Goal: Submit feedback/report problem

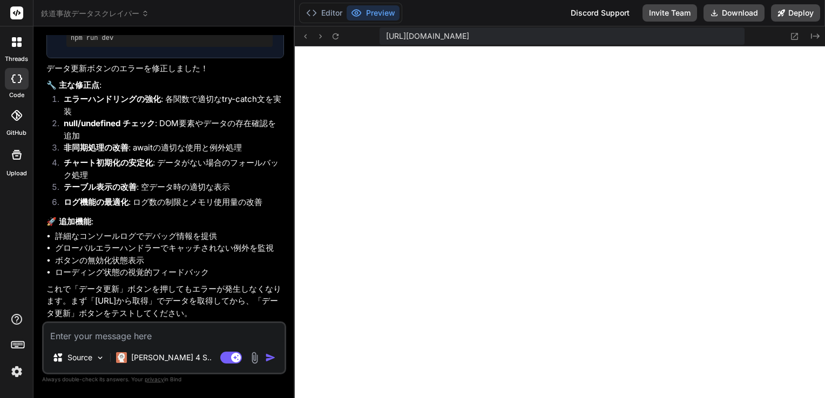
scroll to position [2665, 0]
click at [113, 342] on textarea at bounding box center [164, 332] width 241 height 19
type textarea "え"
type textarea "x"
type textarea "えｒ"
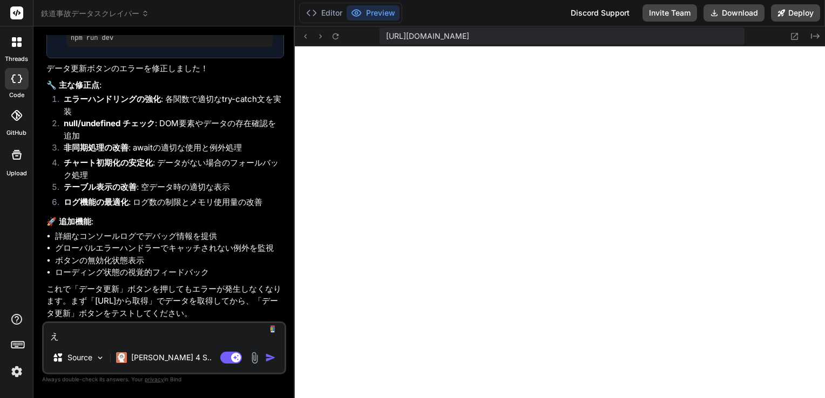
type textarea "x"
type textarea "えら"
type textarea "x"
type textarea "えらー"
type textarea "x"
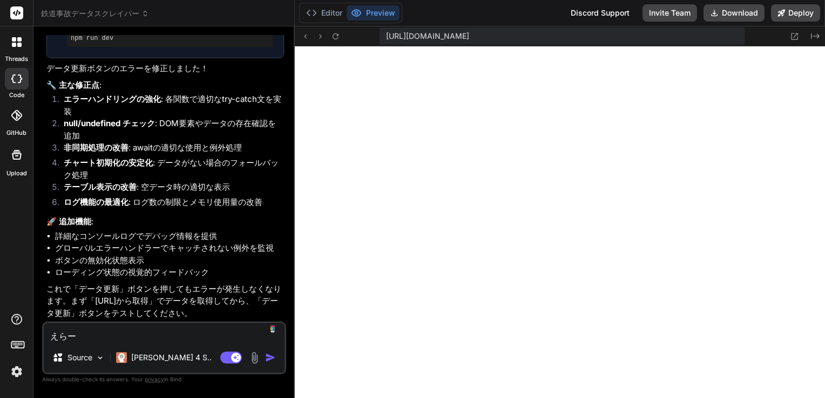
type textarea "えらーｇ"
type textarea "x"
type textarea "えらーが"
type textarea "x"
type textarea "えらーがｄ"
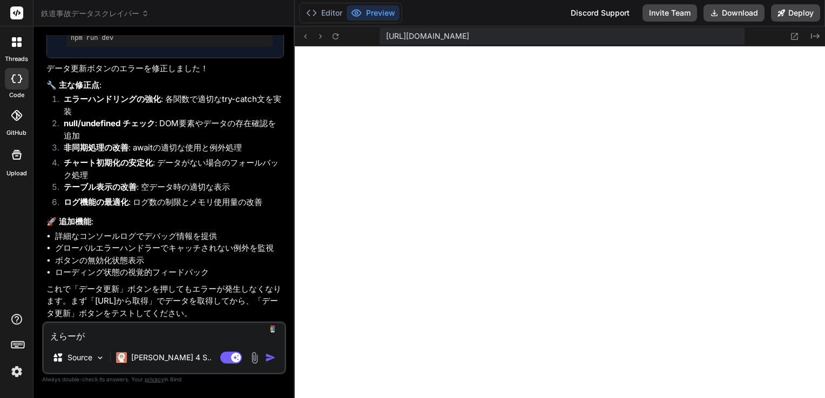
type textarea "x"
type textarea "えらーがで"
type textarea "x"
type textarea "えらーがでｍ"
type textarea "x"
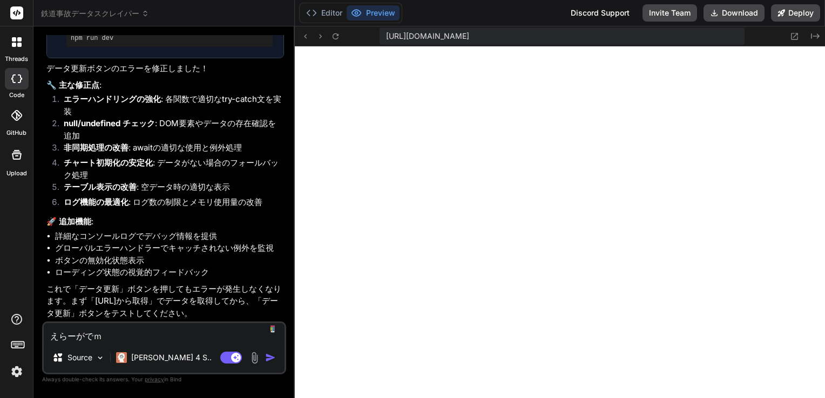
type textarea "えらーがでま"
type textarea "x"
type textarea "えらーがでまｓ"
type textarea "x"
type textarea "えらーがでます"
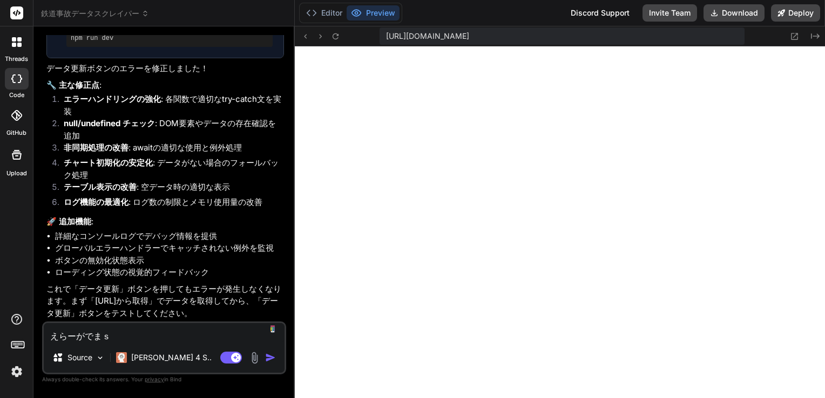
type textarea "x"
type textarea "エラーが出ます"
type textarea "x"
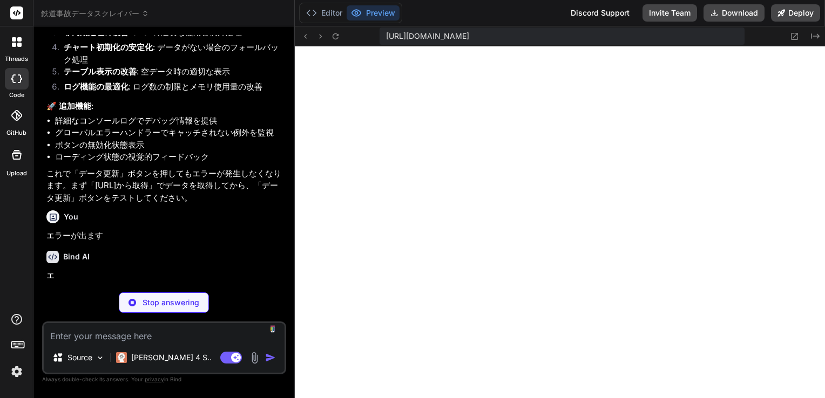
scroll to position [2777, 0]
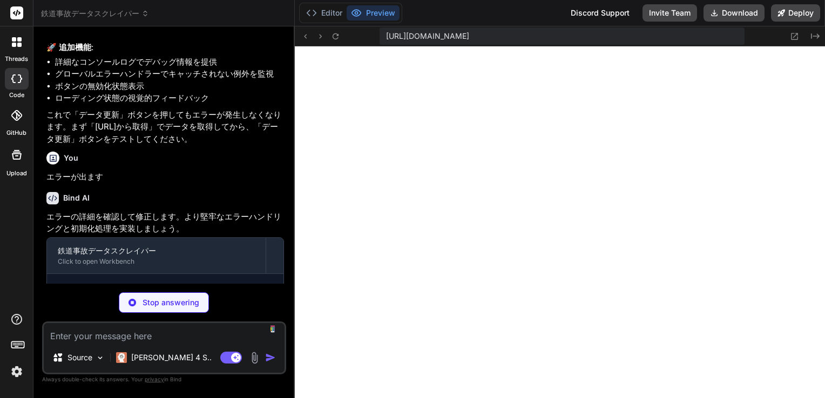
type textarea "x"
type textarea "} });"
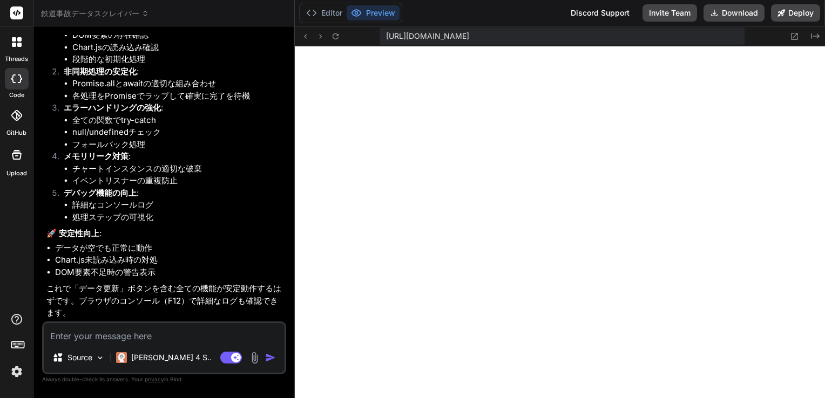
scroll to position [3204, 0]
click at [437, 39] on span "https://u3uk0f35zsjjbn9cprh6fq9h0p4tm2-wnxx--3000--96435430.local-corp.webconta…" at bounding box center [427, 36] width 83 height 11
click at [812, 37] on icon "Created with Pixso." at bounding box center [814, 36] width 9 height 9
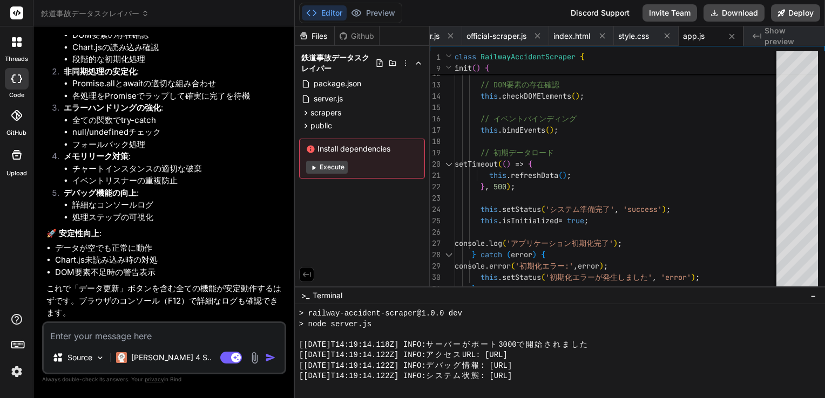
click at [329, 172] on button "Execute" at bounding box center [327, 167] width 42 height 13
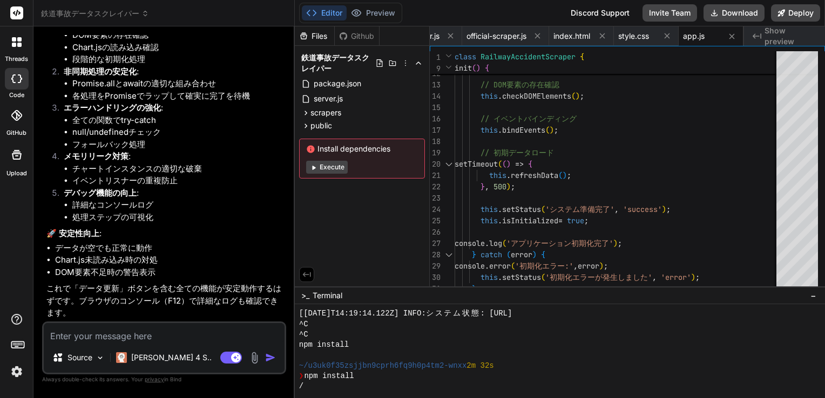
scroll to position [1554, 0]
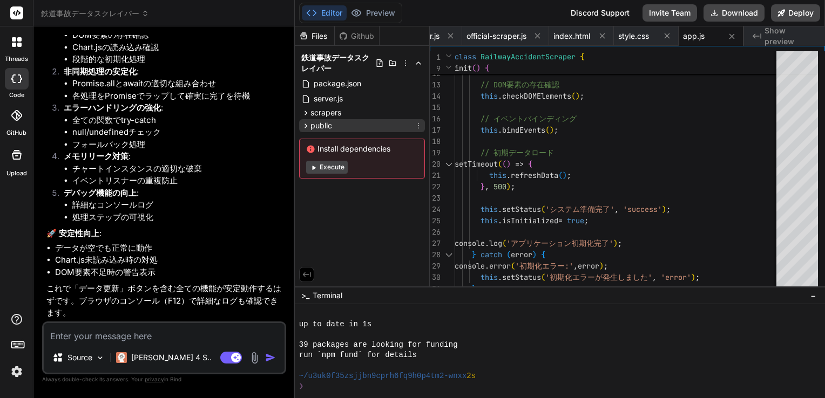
type textarea "x"
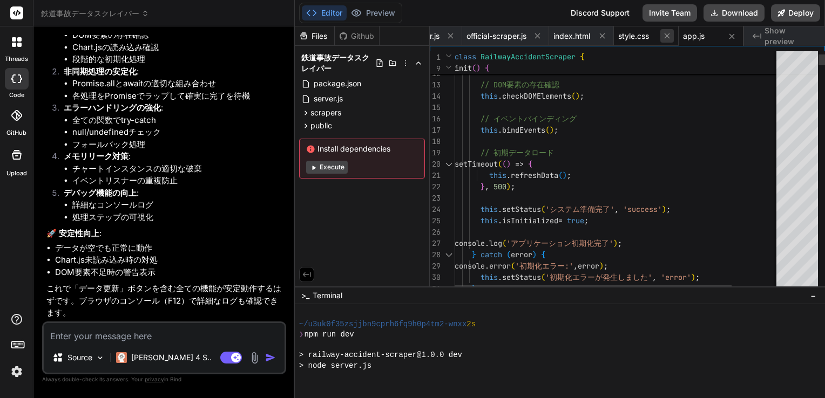
scroll to position [1647, 0]
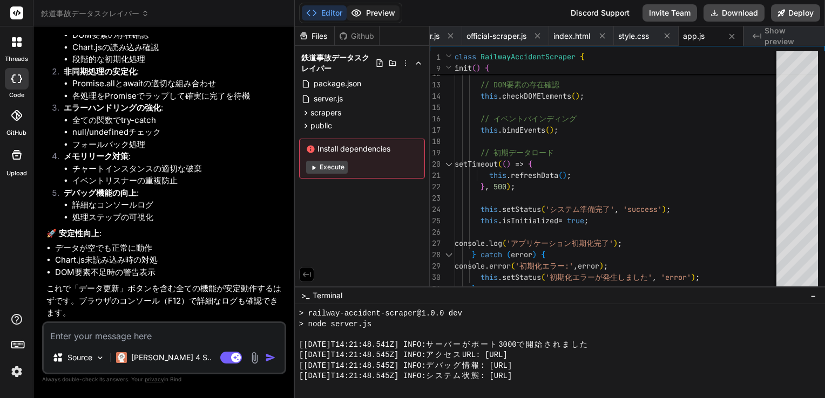
click at [373, 16] on button "Preview" at bounding box center [372, 12] width 53 height 15
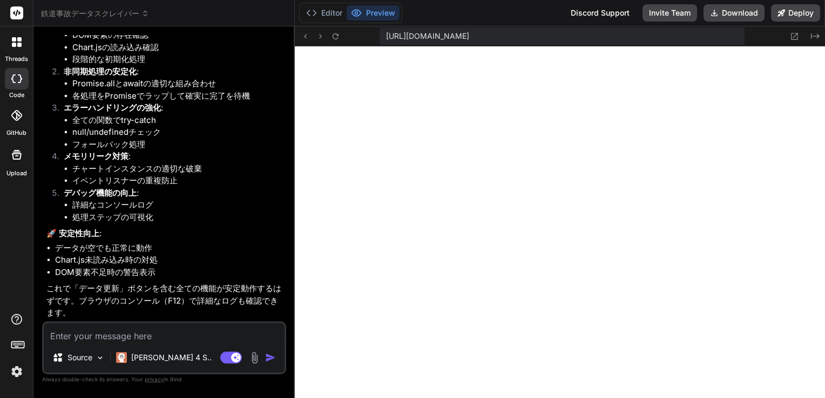
scroll to position [1854, 0]
